Goal: Check status: Check status

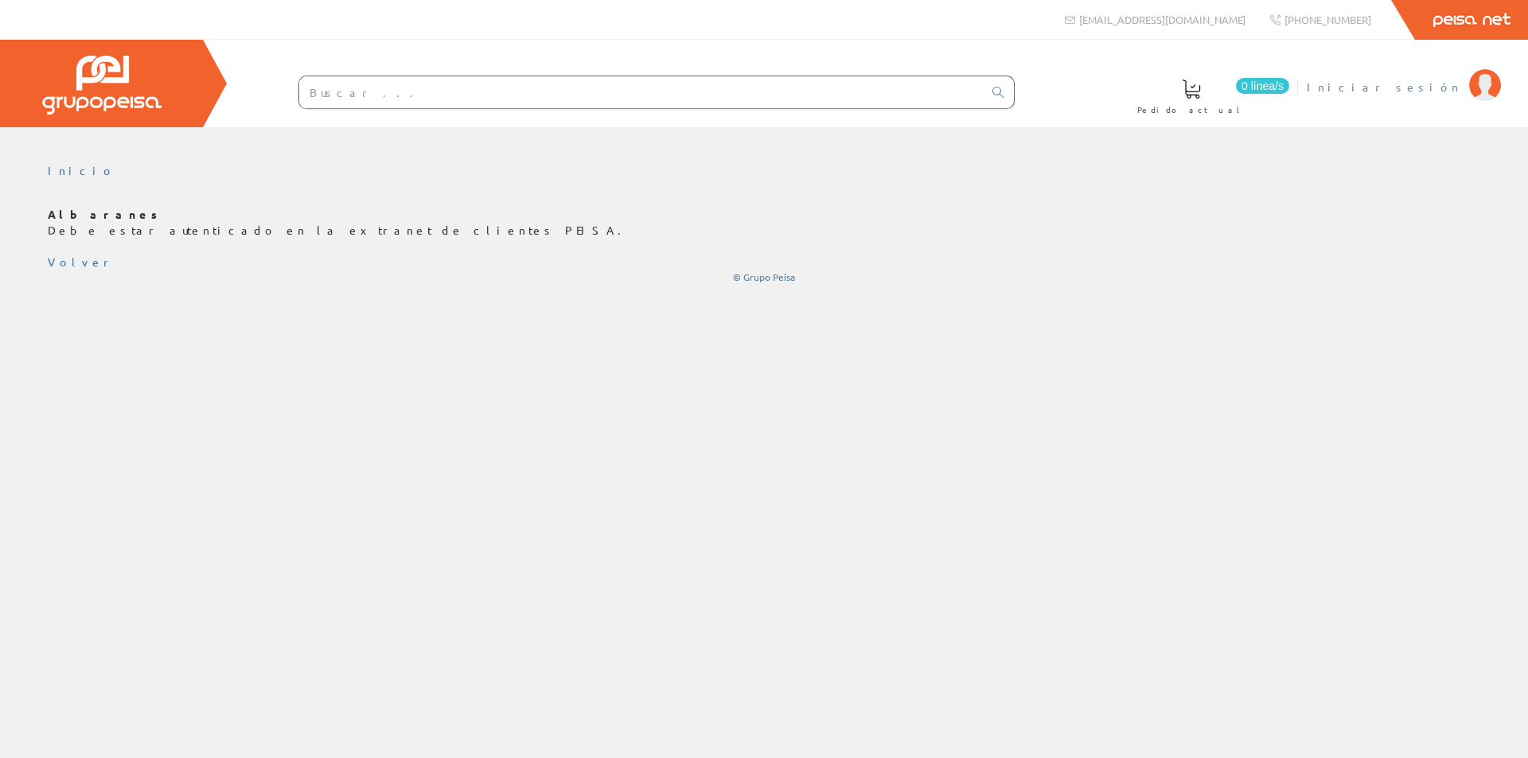
click at [1426, 95] on li "Iniciar sesión" at bounding box center [1403, 96] width 201 height 61
click at [1426, 93] on span "Iniciar sesión" at bounding box center [1384, 87] width 154 height 16
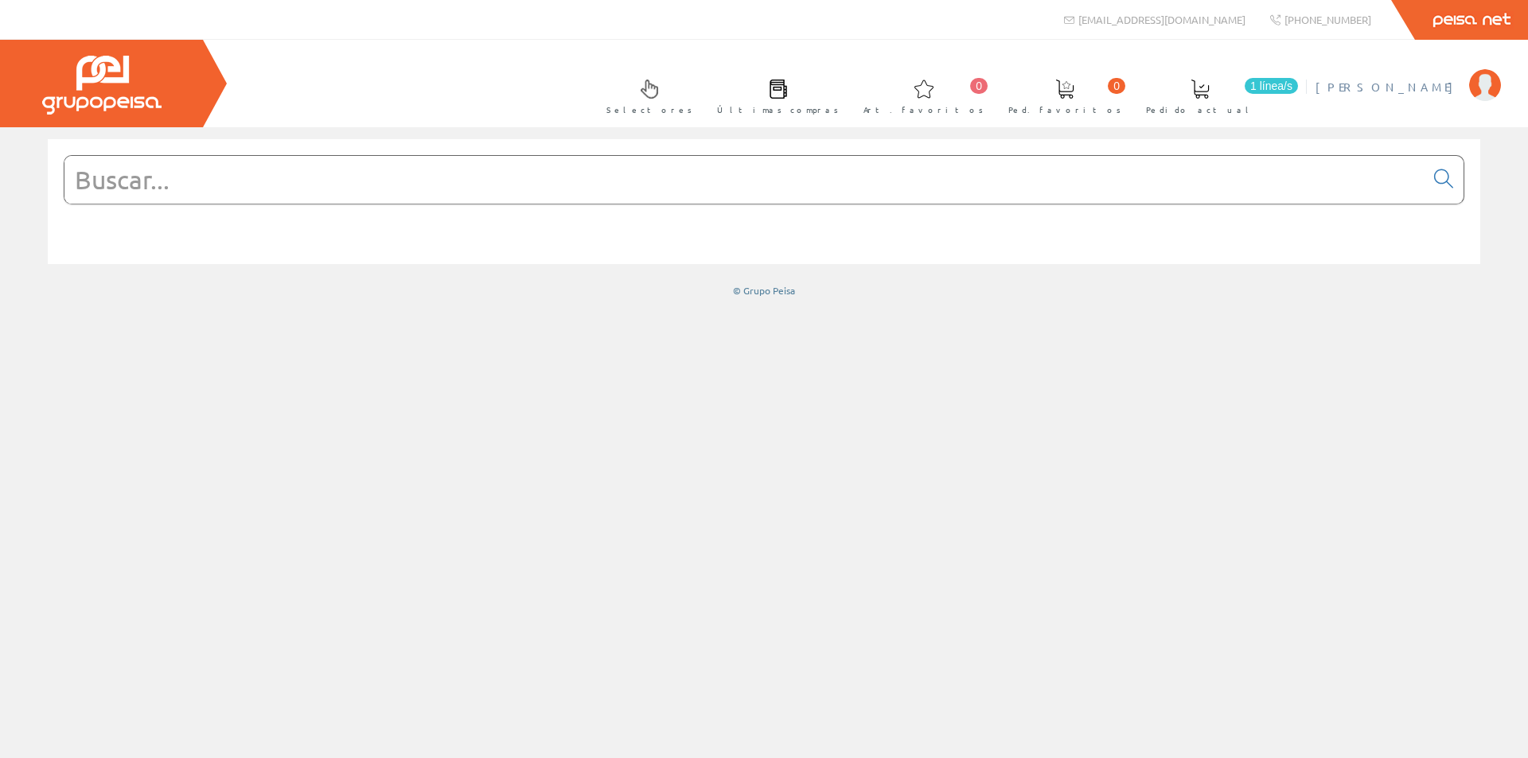
click at [1442, 85] on span "[PERSON_NAME]" at bounding box center [1388, 87] width 146 height 16
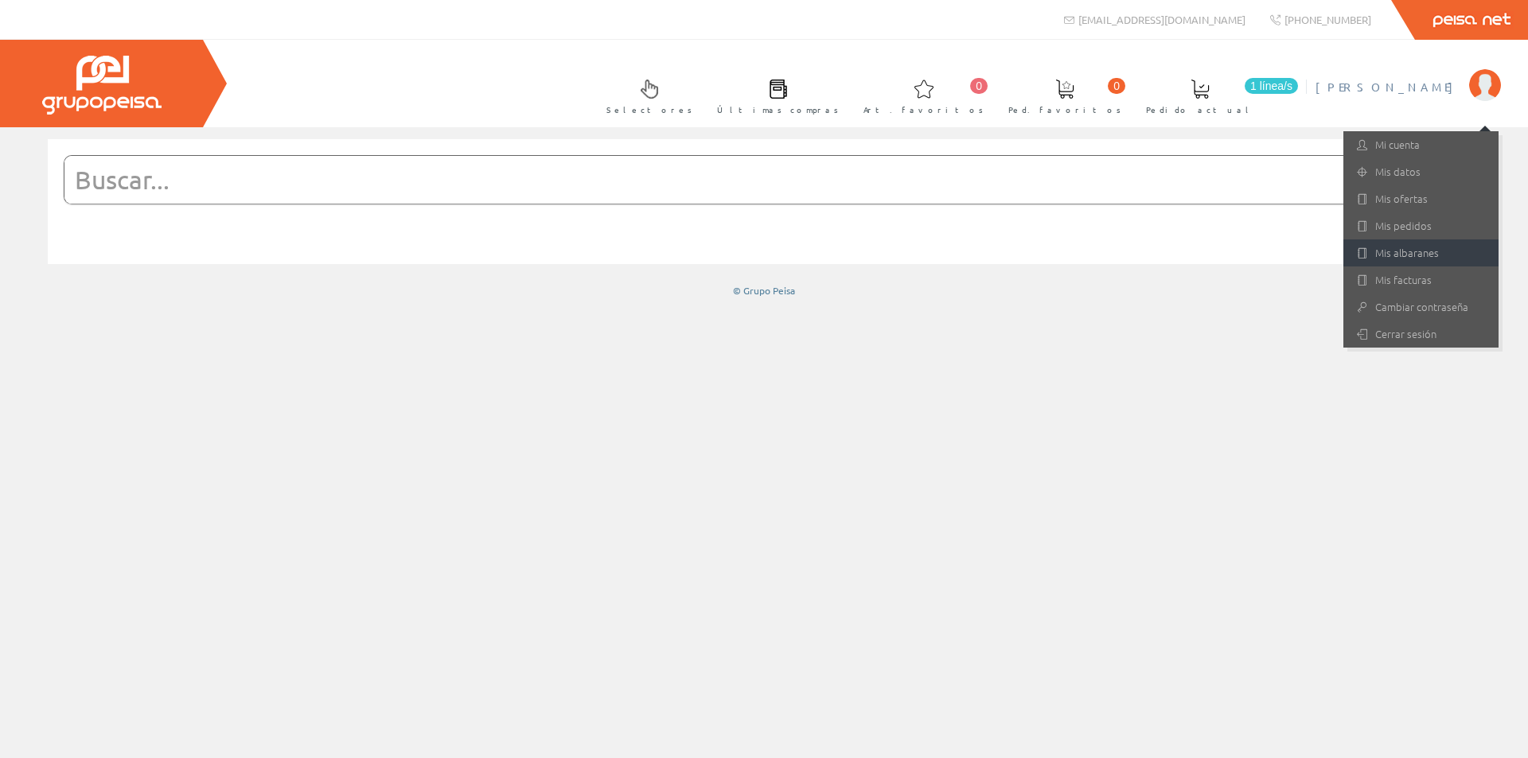
click at [1386, 246] on link "Mis albaranes" at bounding box center [1420, 253] width 155 height 27
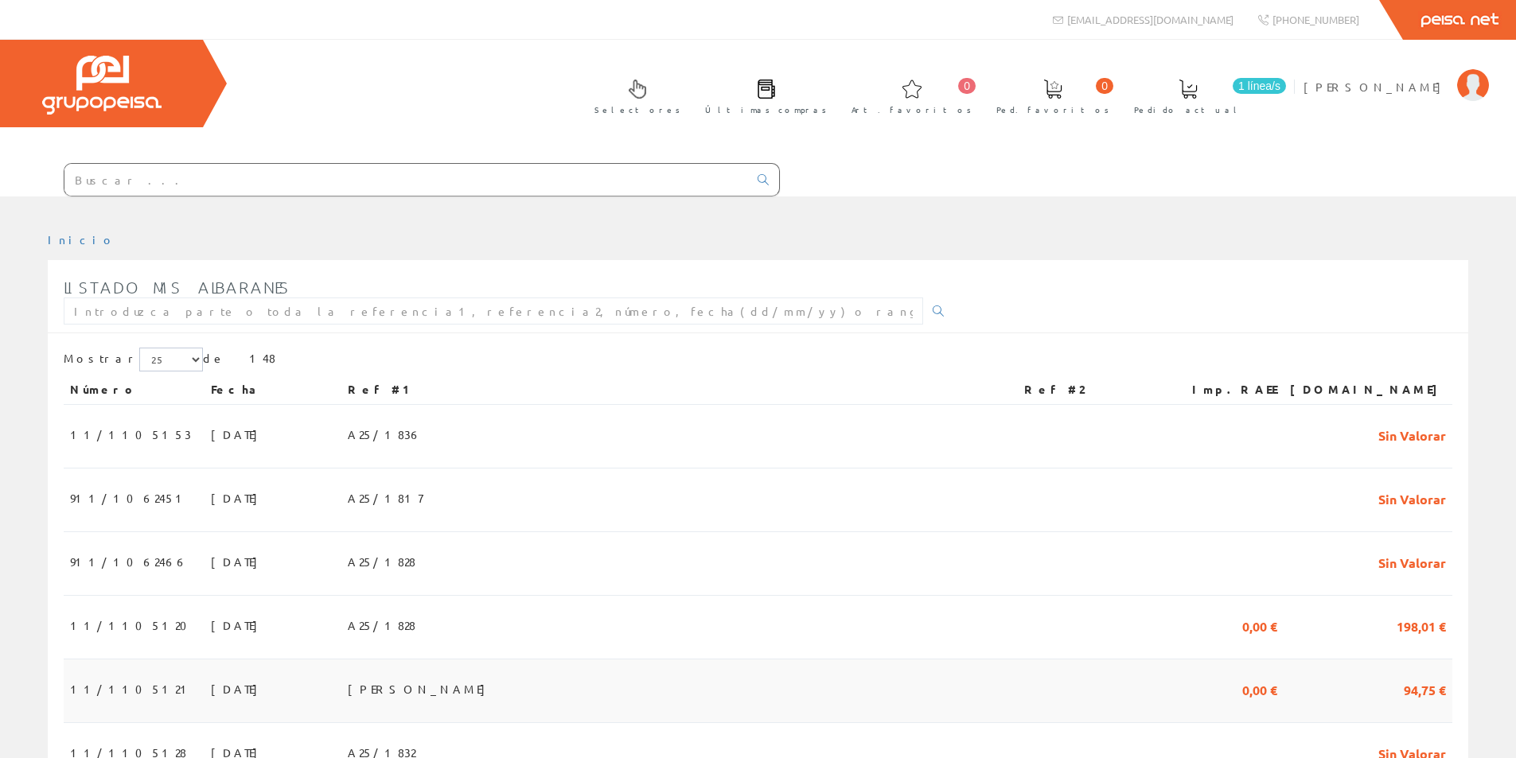
click at [211, 684] on span "01/09/2025" at bounding box center [238, 689] width 55 height 27
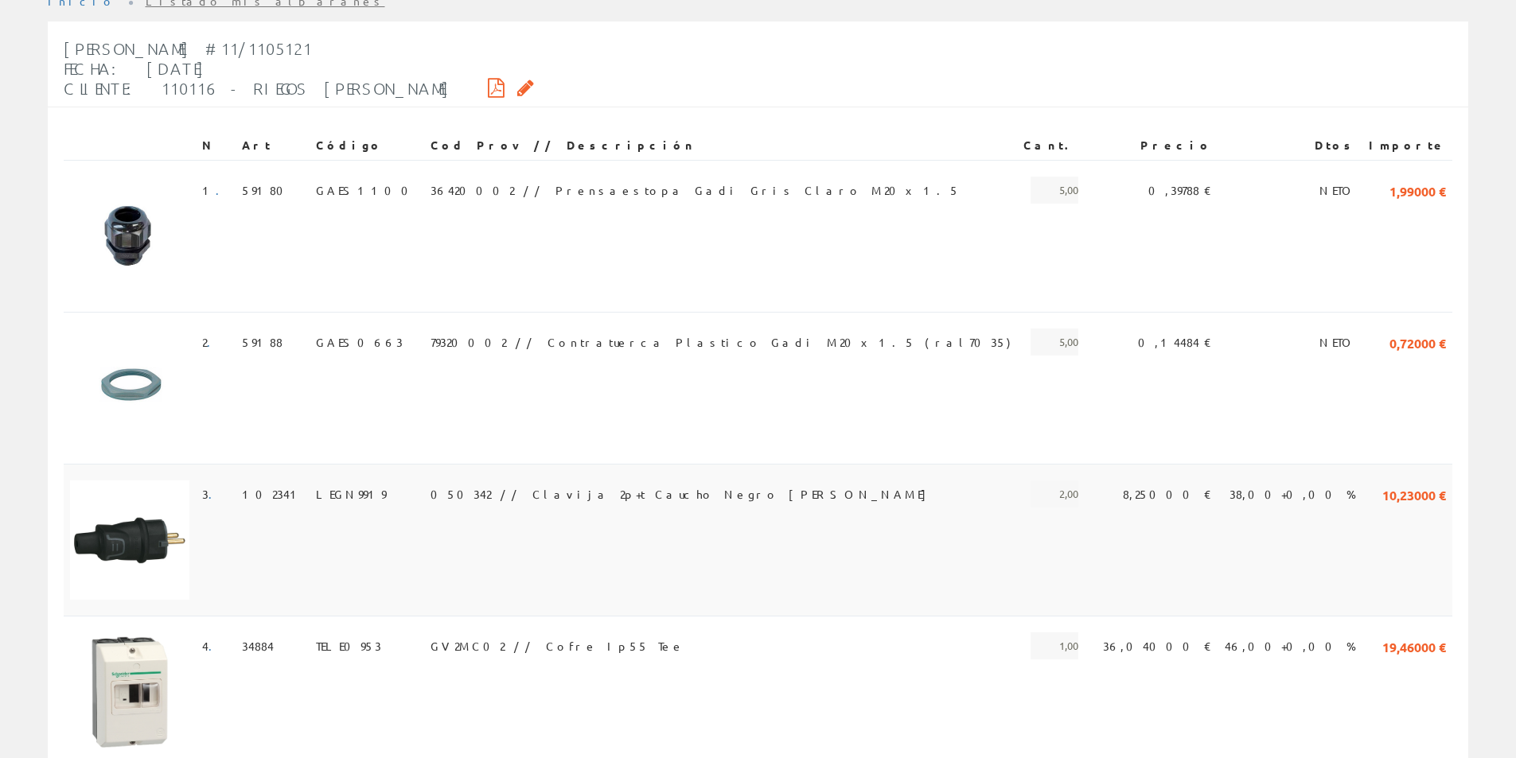
scroll to position [555, 0]
